Goal: Communication & Community: Answer question/provide support

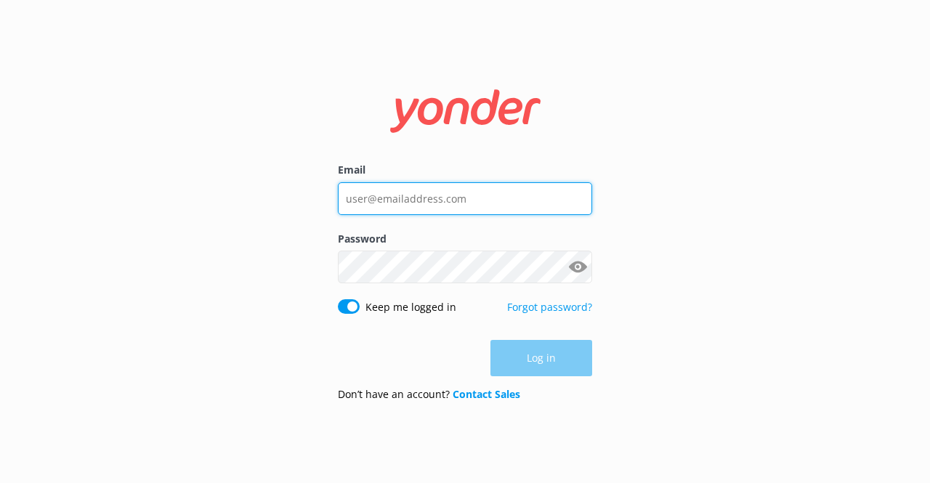
type input "[EMAIL_ADDRESS][DOMAIN_NAME]"
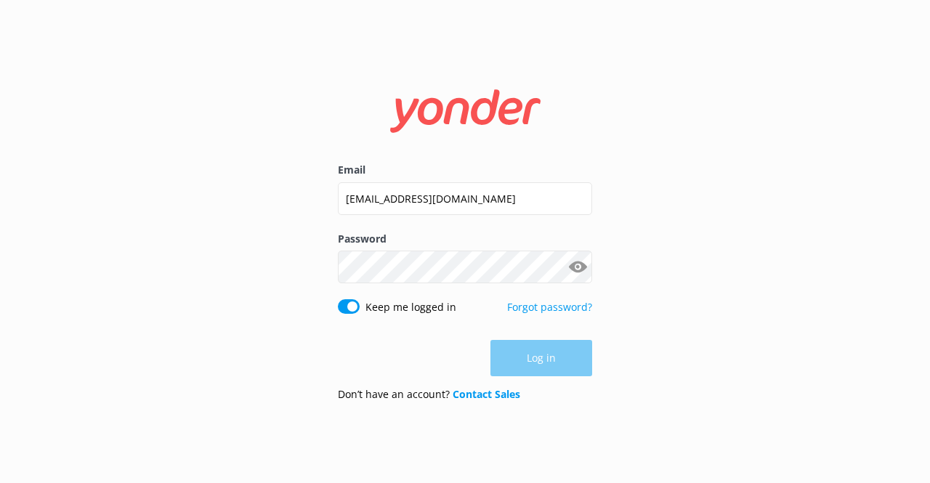
click at [546, 365] on div "Log in" at bounding box center [465, 358] width 254 height 36
click at [546, 365] on button "Log in" at bounding box center [541, 359] width 102 height 36
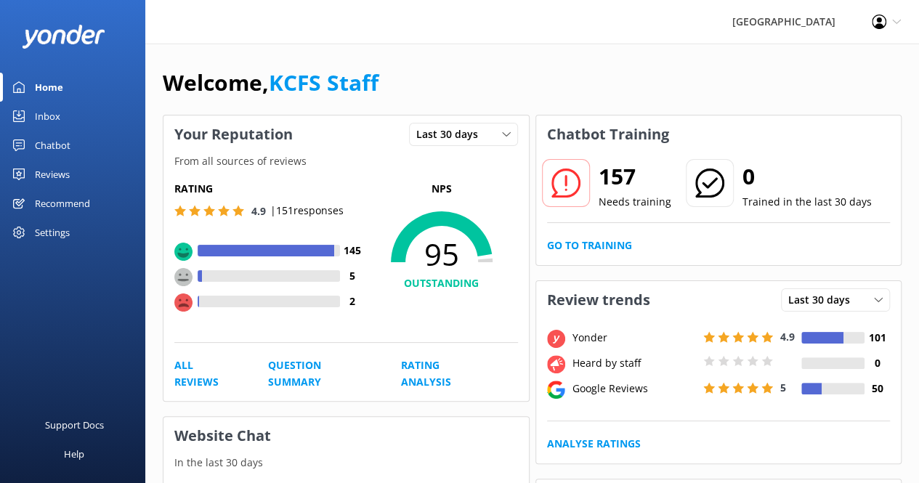
click at [55, 175] on div "Reviews" at bounding box center [52, 174] width 35 height 29
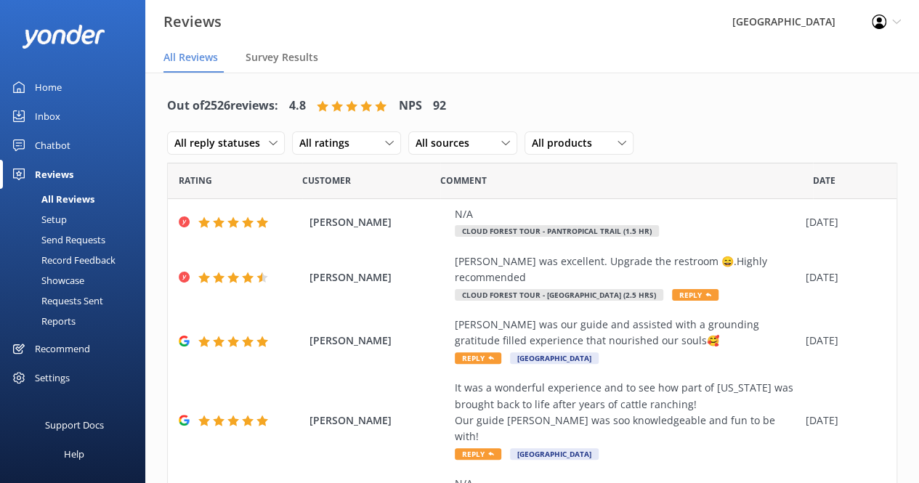
click at [766, 105] on div "Out of 2526 reviews: 4.8 NPS 92 All reply statuses All reply statuses Needs a r…" at bounding box center [532, 125] width 730 height 76
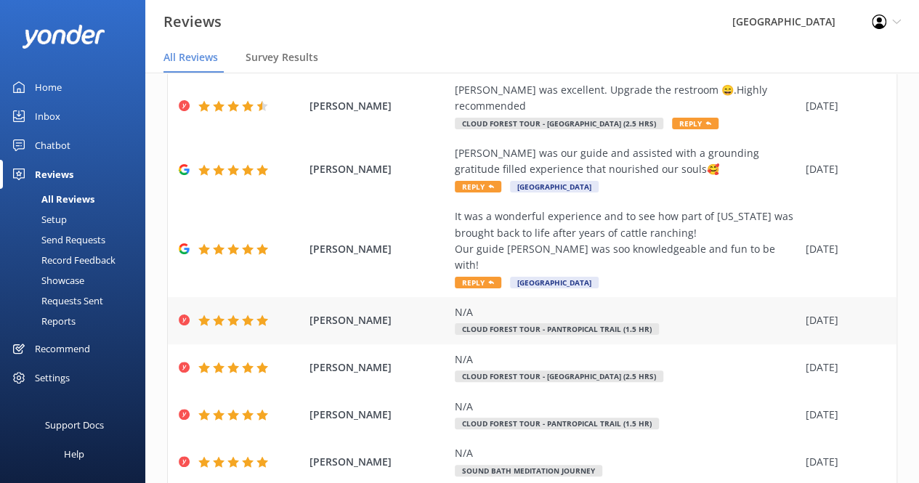
scroll to position [315, 0]
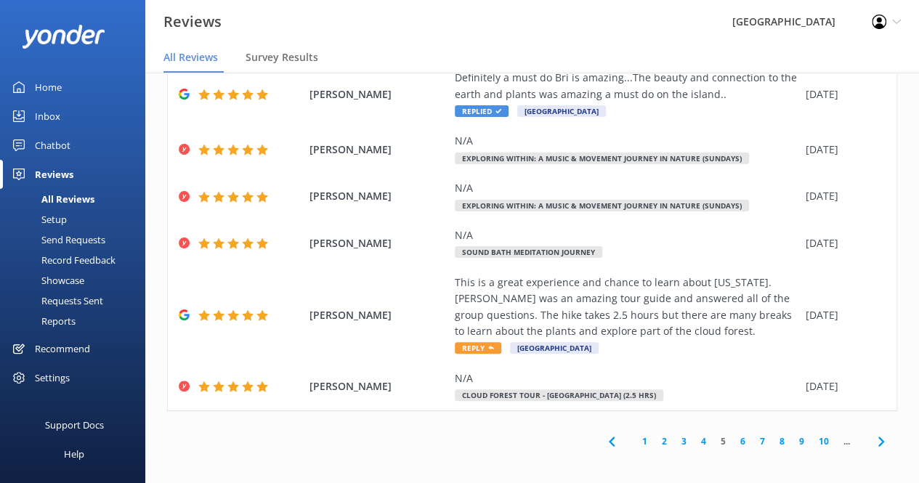
scroll to position [348, 0]
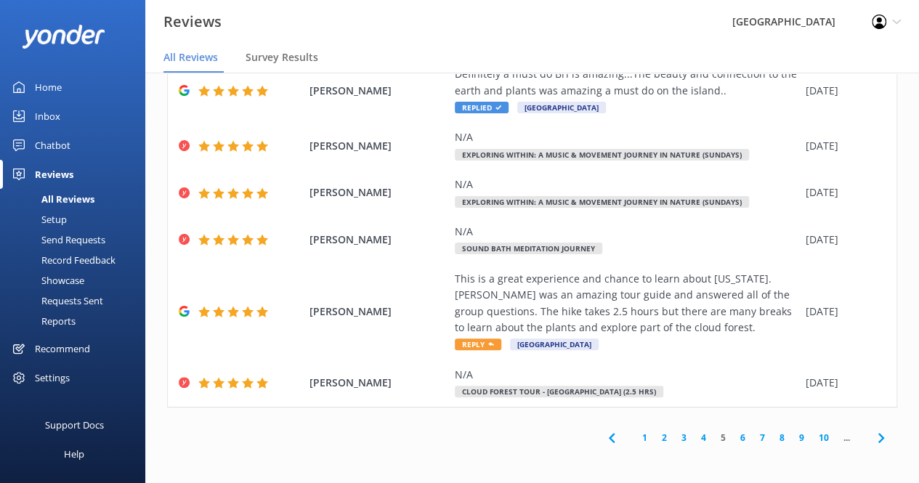
click at [792, 436] on link "9" at bounding box center [802, 438] width 20 height 14
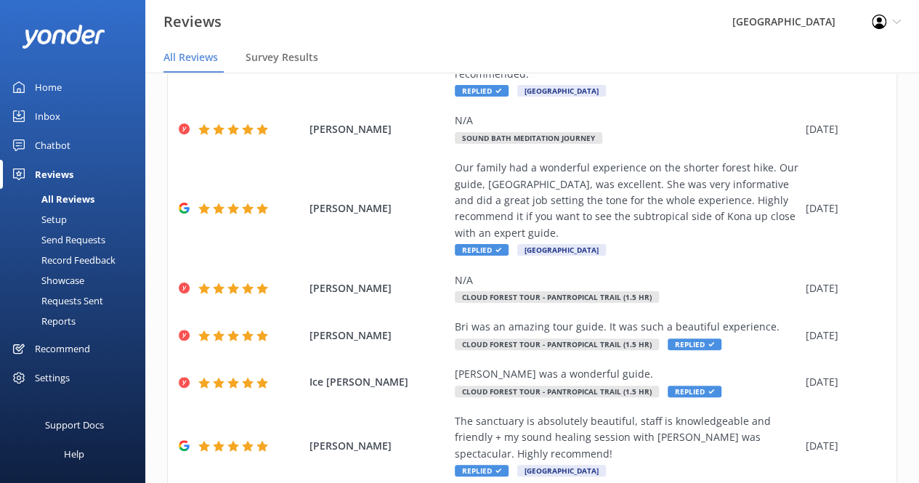
scroll to position [445, 0]
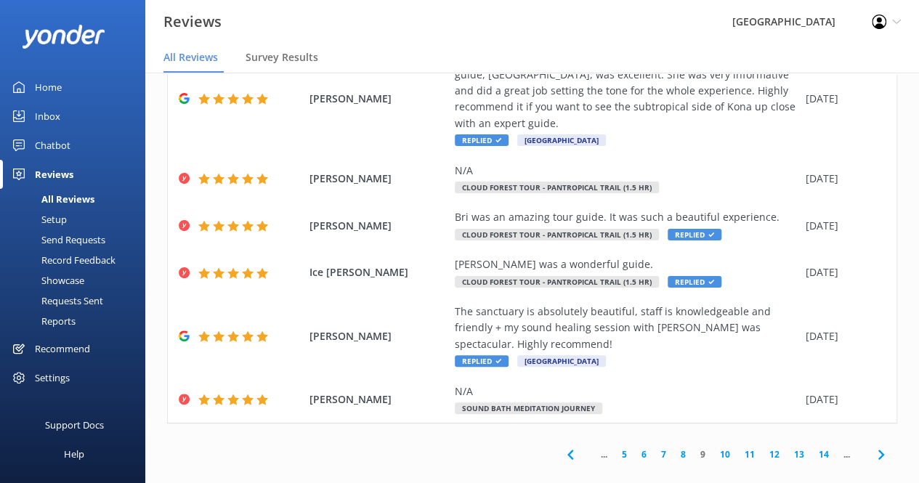
click at [762, 447] on link "12" at bounding box center [774, 454] width 25 height 14
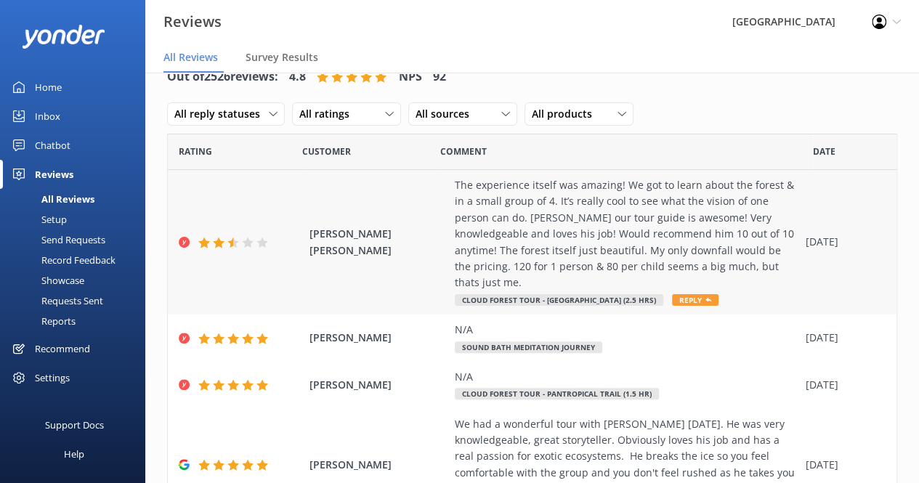
click at [692, 254] on div "The experience itself was amazing! We got to learn about the forest & in a smal…" at bounding box center [626, 234] width 343 height 114
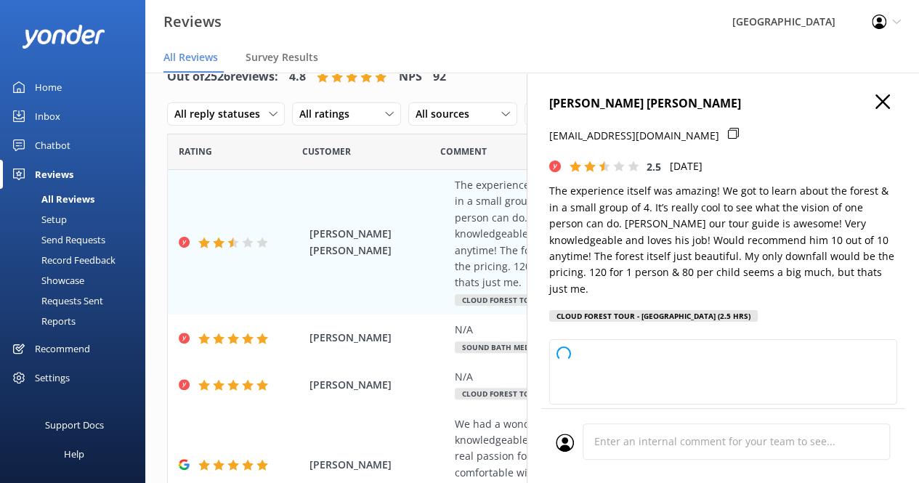
type textarea "Hi [PERSON_NAME], Thank you so much for your thoughtful feedback! We're delight…"
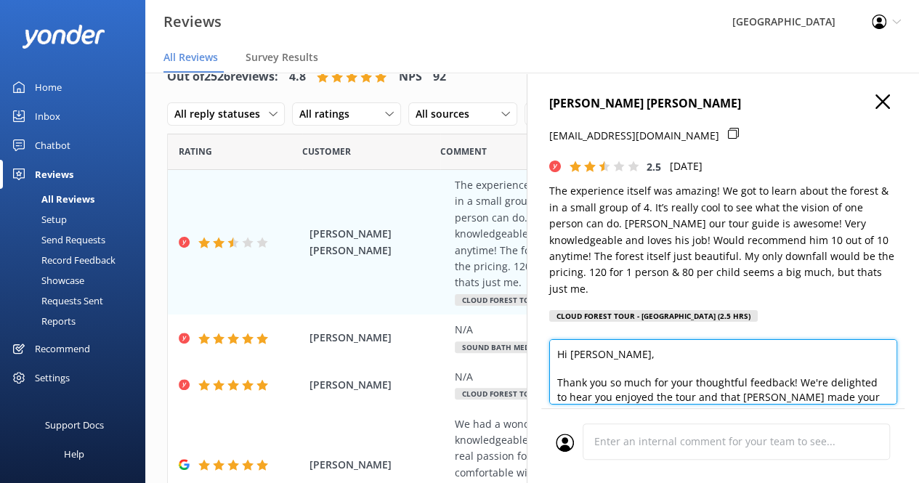
click at [646, 358] on textarea "Hi [PERSON_NAME], Thank you so much for your thoughtful feedback! We're delight…" at bounding box center [723, 371] width 348 height 65
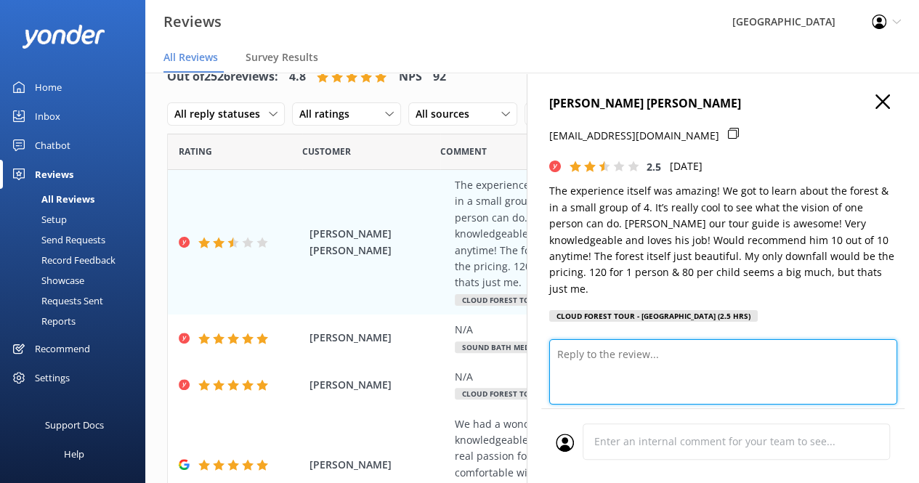
click at [575, 345] on textarea at bounding box center [723, 371] width 348 height 65
paste textarea "[PERSON_NAME], Mahalo for sharing your experience. We’re delighted the tour fel…"
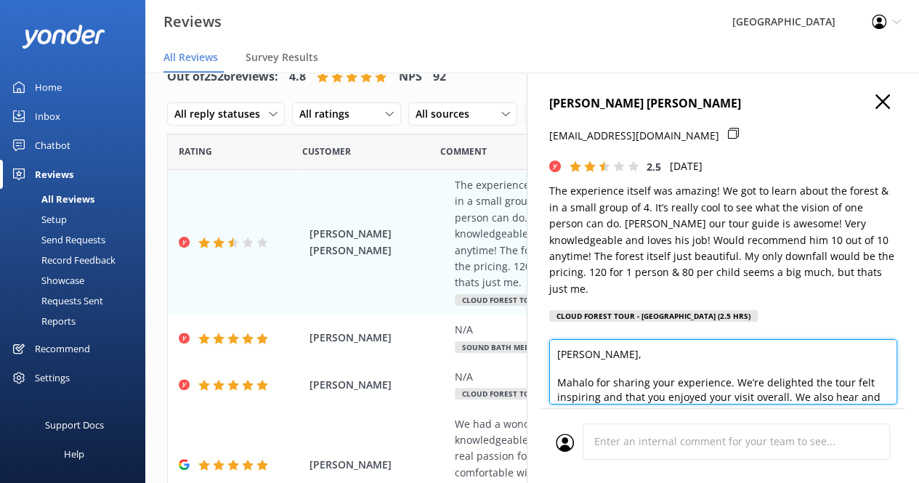
click at [703, 341] on textarea "[PERSON_NAME], Mahalo for sharing your experience. We’re delighted the tour fel…" at bounding box center [723, 371] width 348 height 65
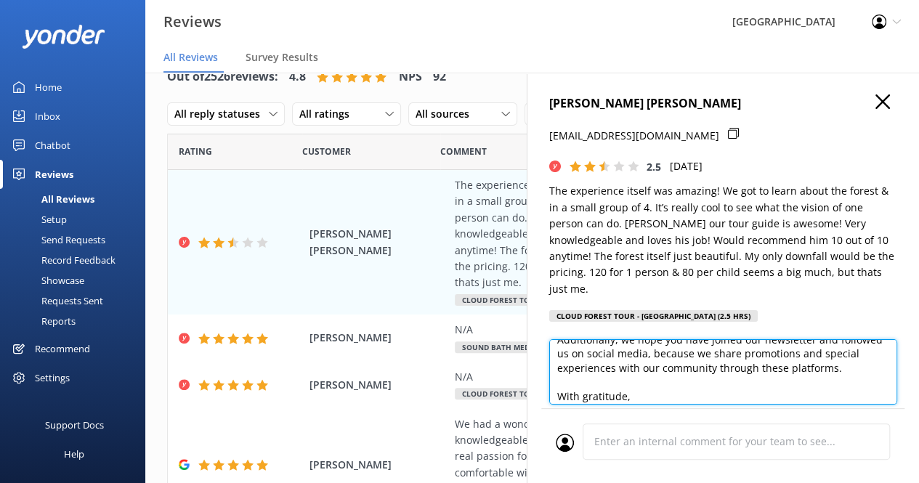
scroll to position [203, 0]
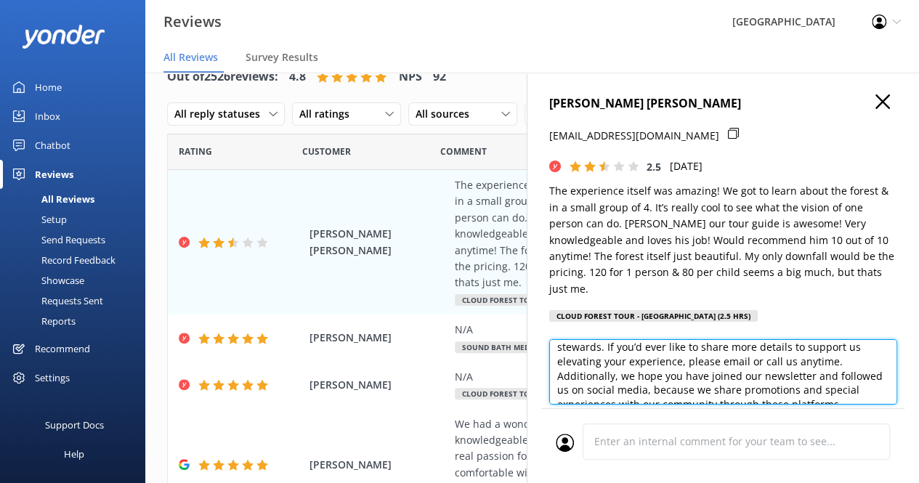
click at [724, 358] on textarea "[PERSON_NAME], Mahalo for sharing your experience. We’re delighted the tour fel…" at bounding box center [723, 371] width 348 height 65
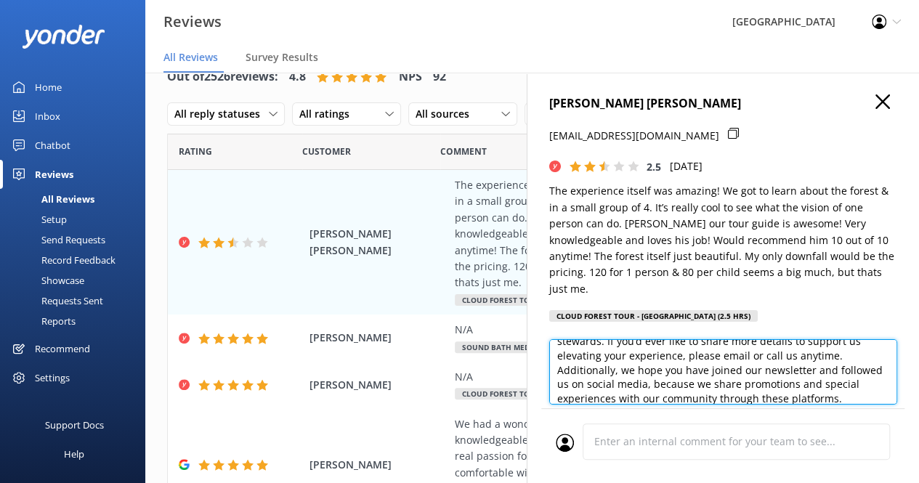
scroll to position [142, 0]
click at [710, 367] on textarea "[PERSON_NAME], Mahalo for sharing your experience. We’re delighted the tour fel…" at bounding box center [723, 371] width 348 height 65
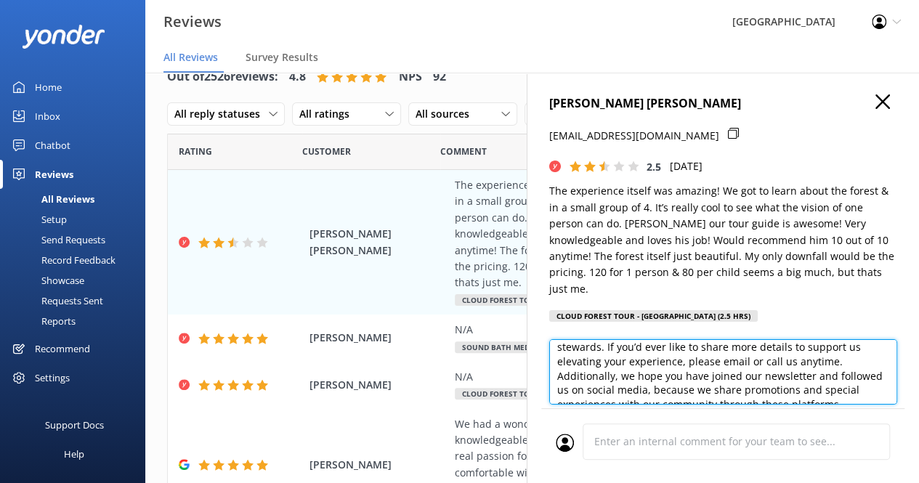
scroll to position [136, 0]
click at [632, 359] on textarea "[PERSON_NAME], Mahalo for sharing your experience. We’re delighted the tour fel…" at bounding box center [723, 371] width 348 height 65
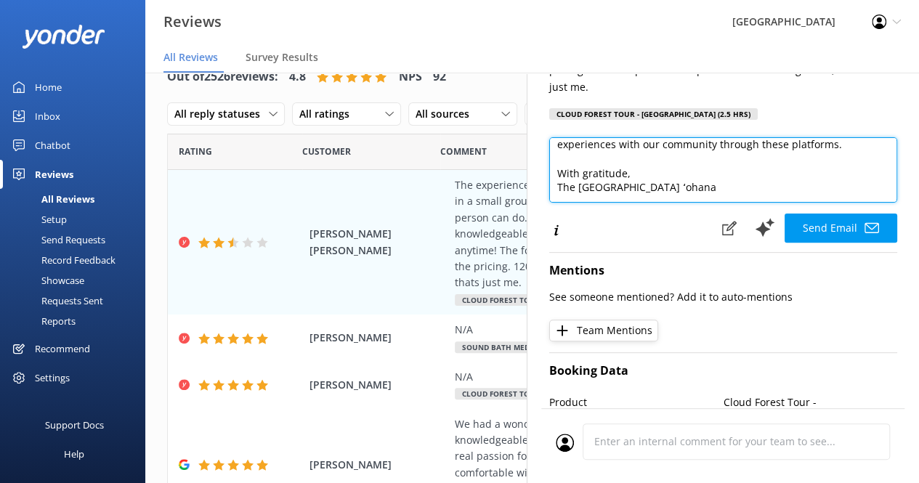
scroll to position [201, 0]
type textarea "[PERSON_NAME], Mahalo for sharing your experience. We’re delighted the tour fel…"
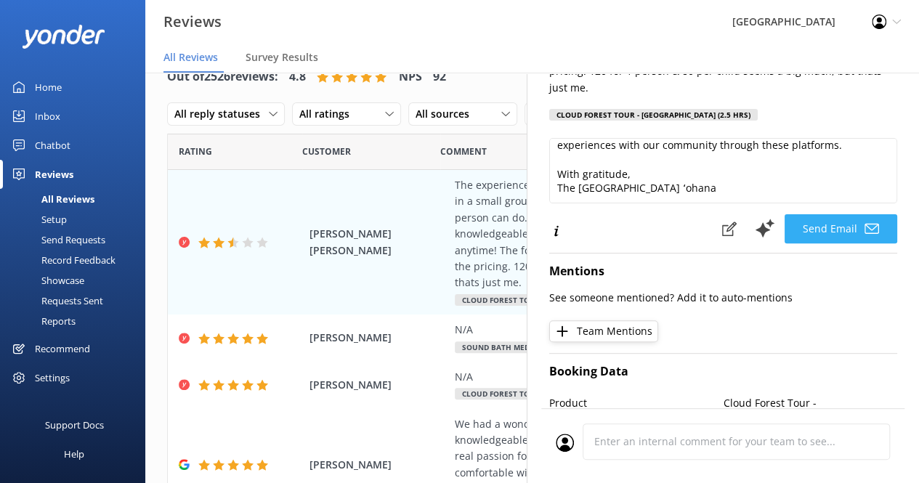
click at [815, 214] on button "Send Email" at bounding box center [840, 228] width 113 height 29
